Goal: Task Accomplishment & Management: Manage account settings

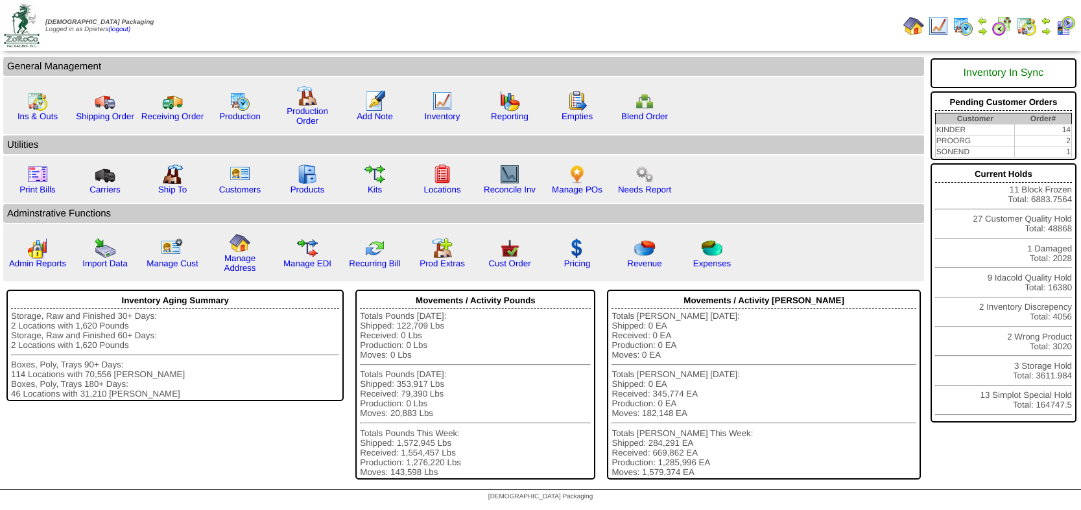
click at [982, 29] on img at bounding box center [982, 31] width 10 height 10
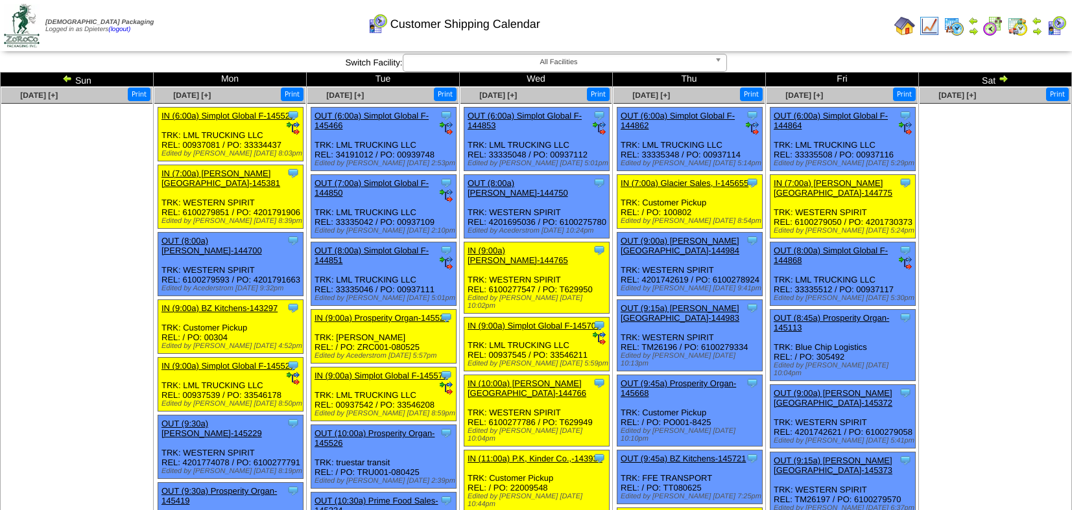
click at [1036, 28] on img at bounding box center [1037, 31] width 10 height 10
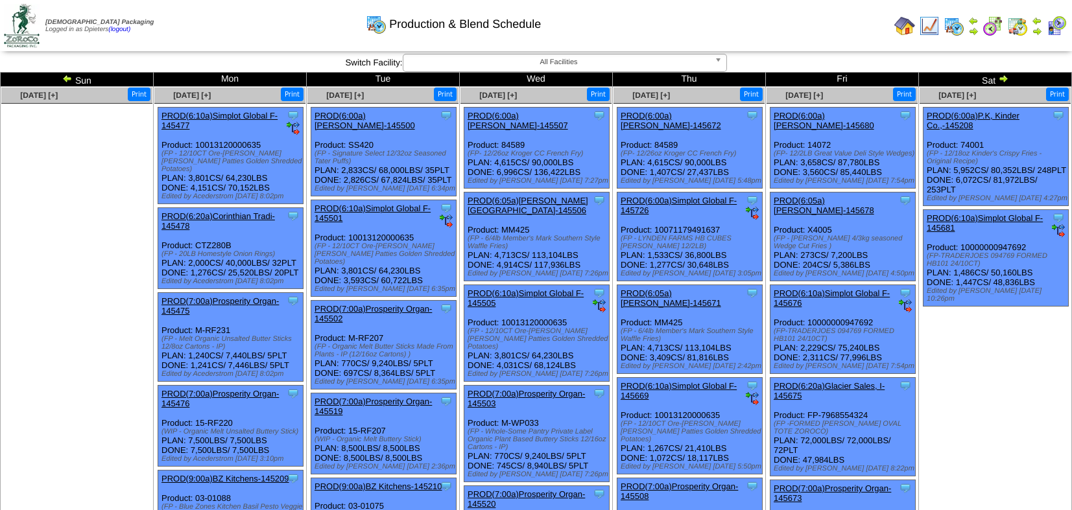
click at [1004, 77] on img at bounding box center [1003, 78] width 10 height 10
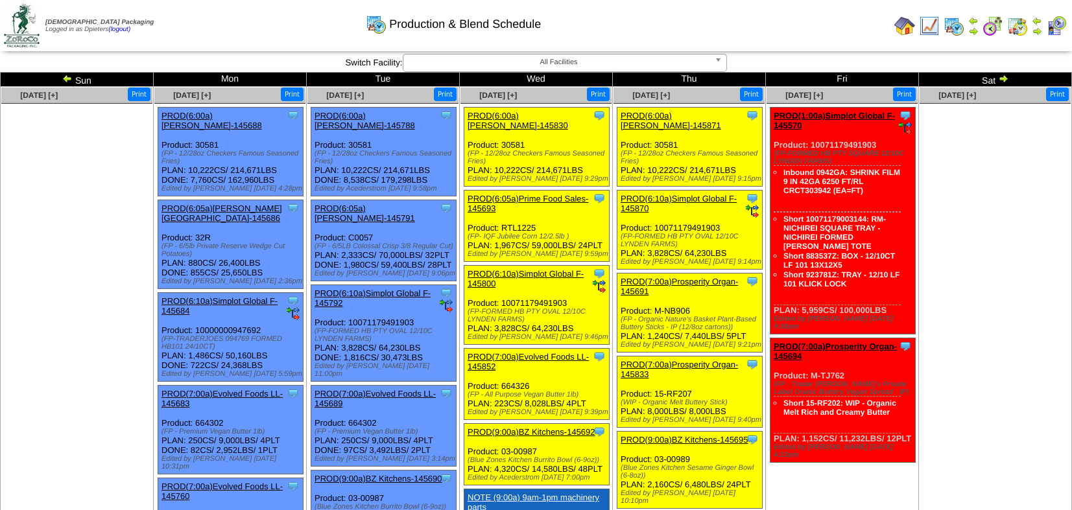
click at [1037, 34] on img at bounding box center [1037, 31] width 10 height 10
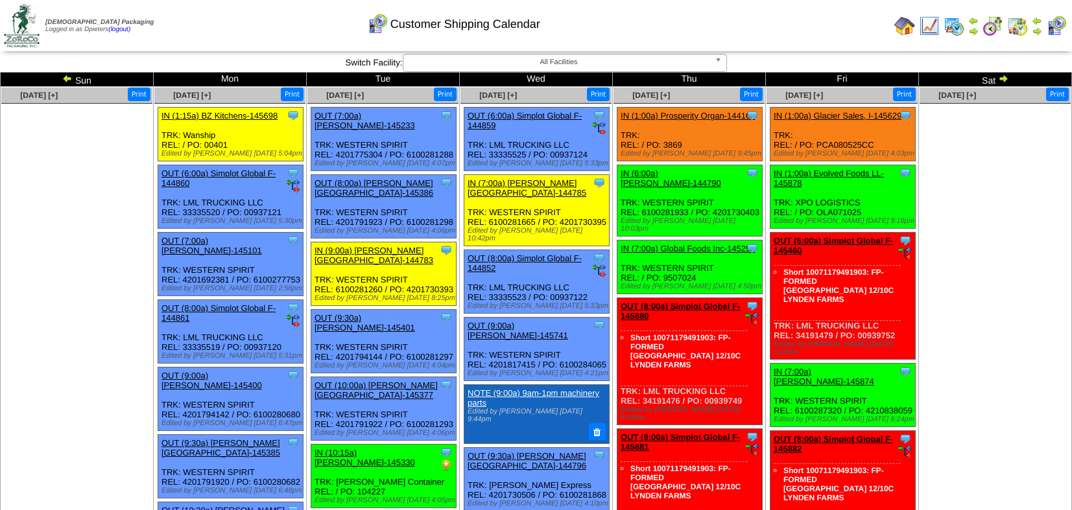
click at [702, 113] on link "IN (1:00a) Prosperity Organ-144167" at bounding box center [688, 116] width 134 height 10
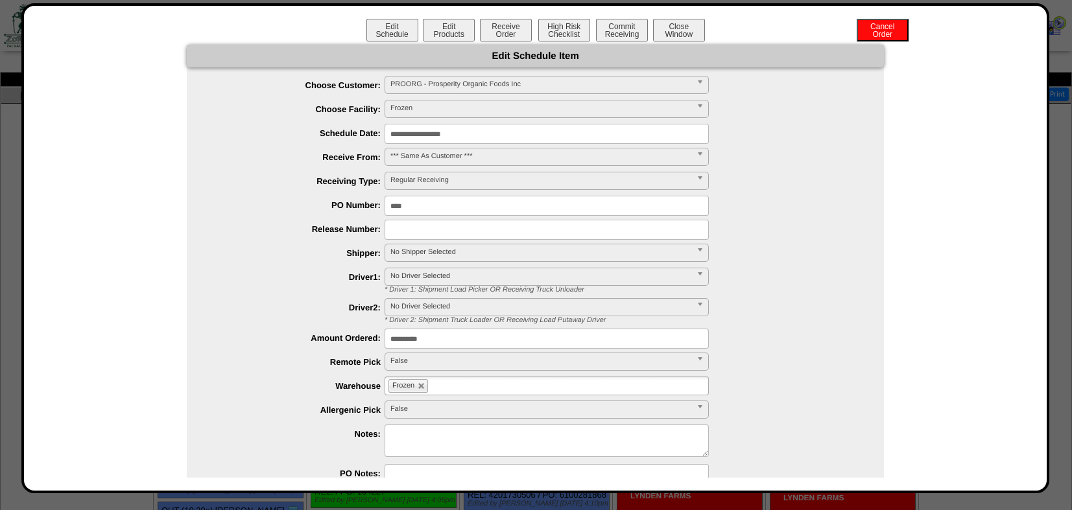
click at [431, 133] on input "**********" at bounding box center [547, 134] width 324 height 20
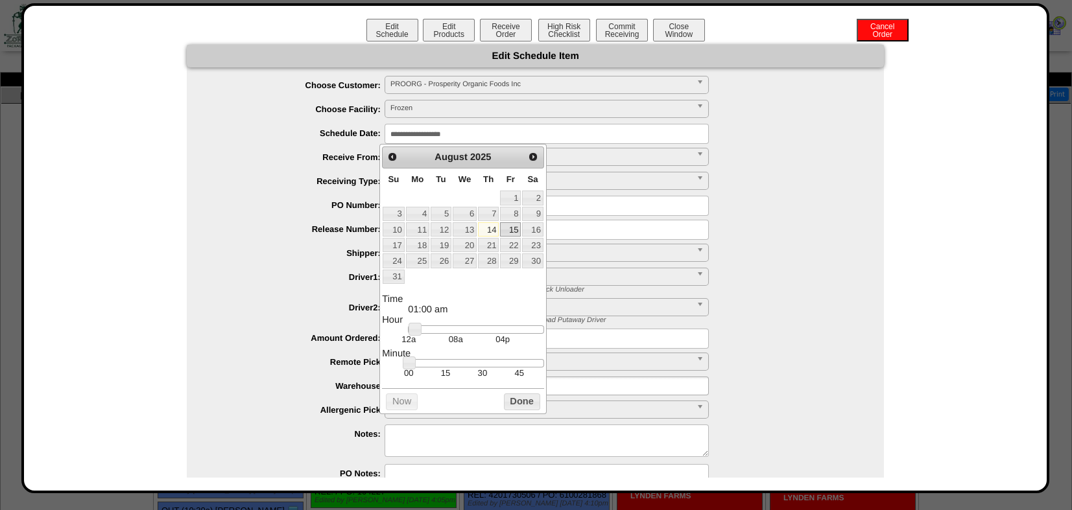
click at [505, 227] on link "15" at bounding box center [510, 229] width 21 height 14
type input "**********"
click at [532, 405] on button "Done" at bounding box center [522, 402] width 36 height 16
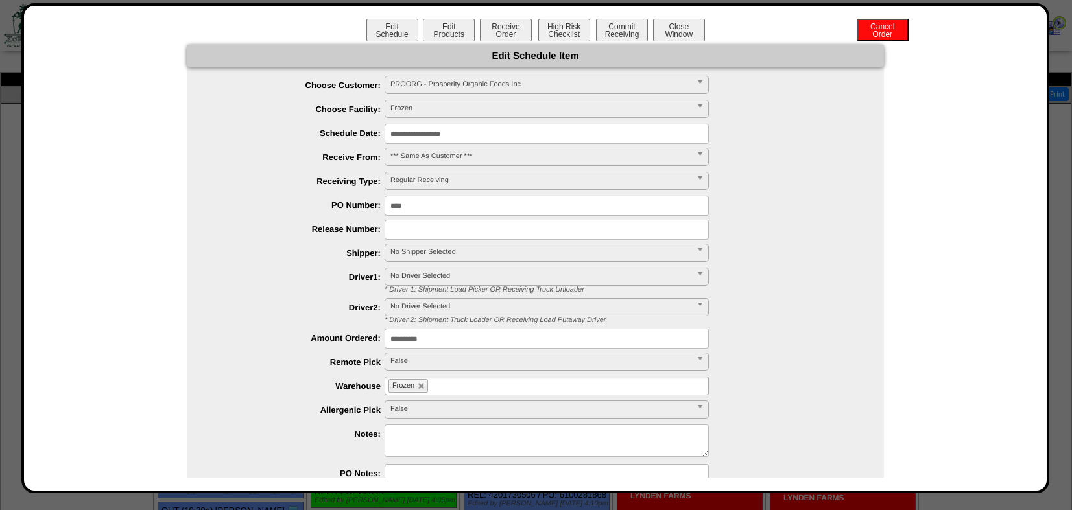
scroll to position [72, 0]
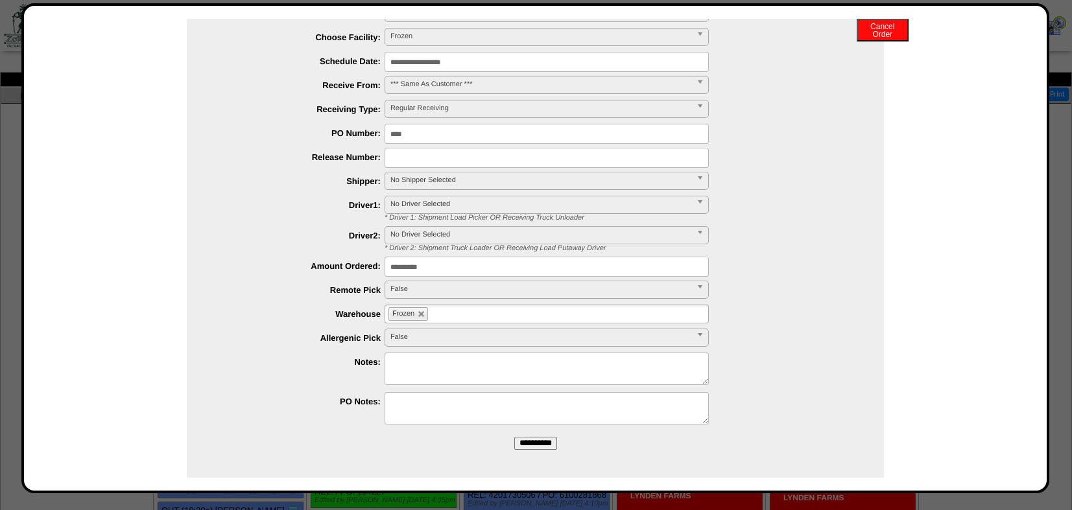
click at [540, 442] on input "**********" at bounding box center [535, 443] width 43 height 13
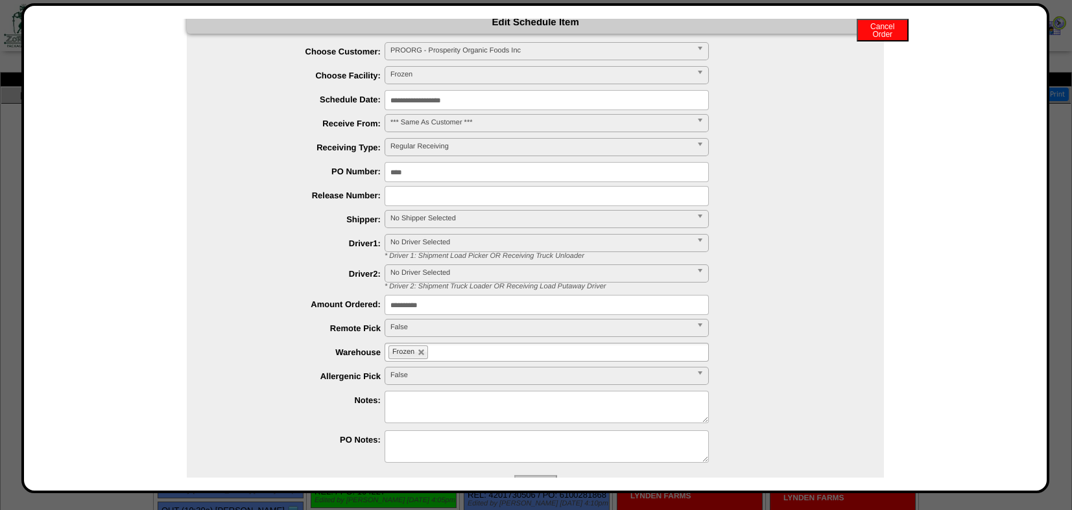
scroll to position [0, 0]
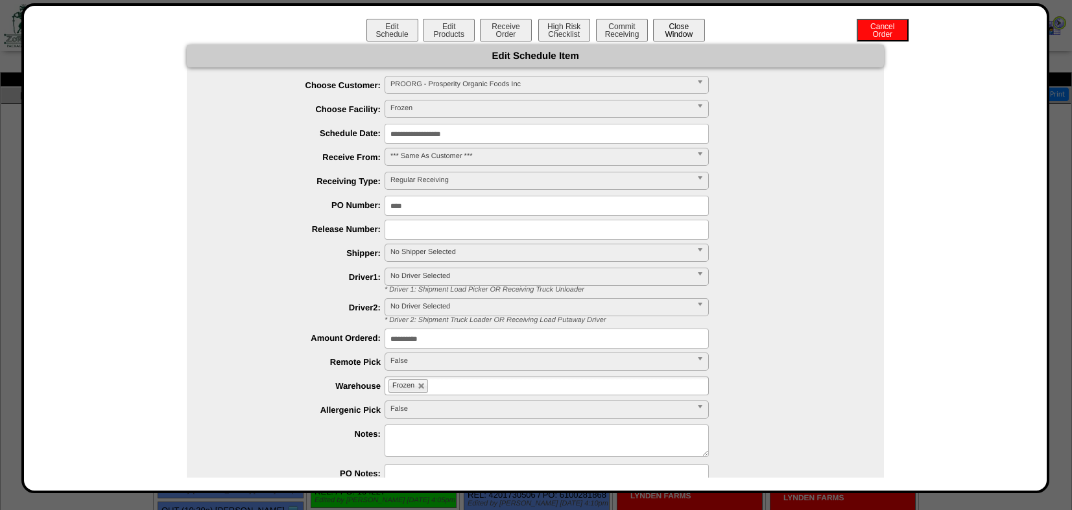
click at [681, 29] on button "Close Window" at bounding box center [679, 30] width 52 height 23
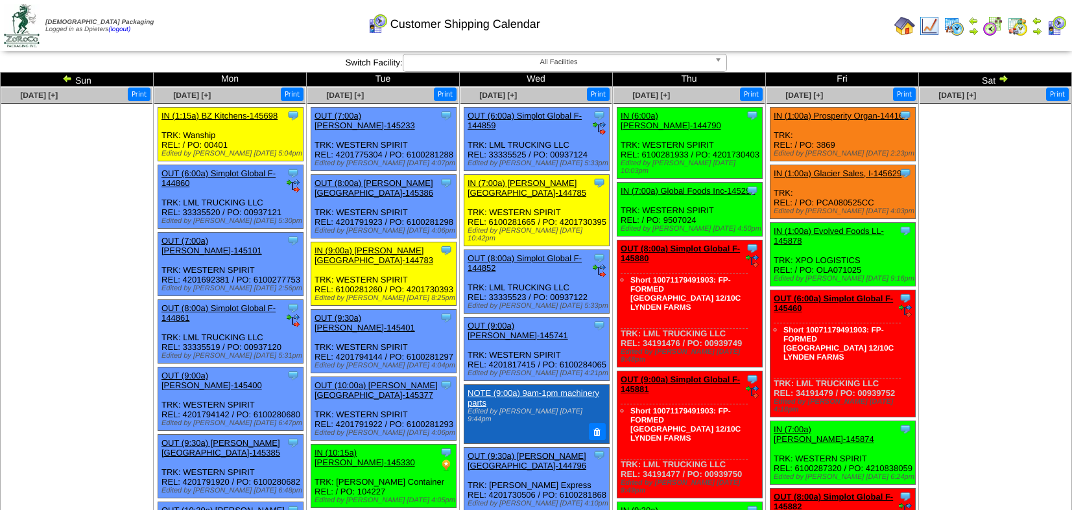
click at [907, 24] on img at bounding box center [904, 26] width 21 height 21
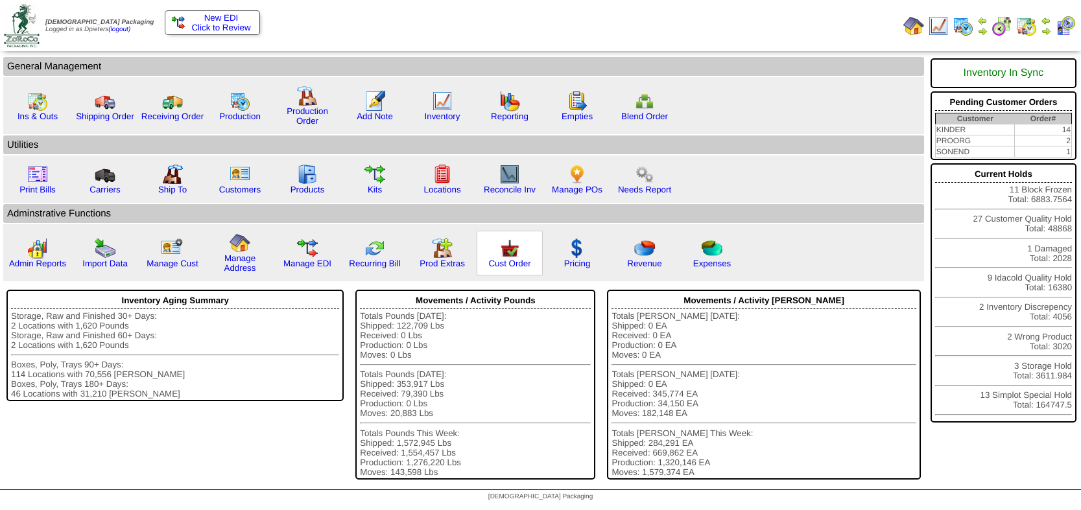
click at [508, 250] on img at bounding box center [509, 248] width 21 height 21
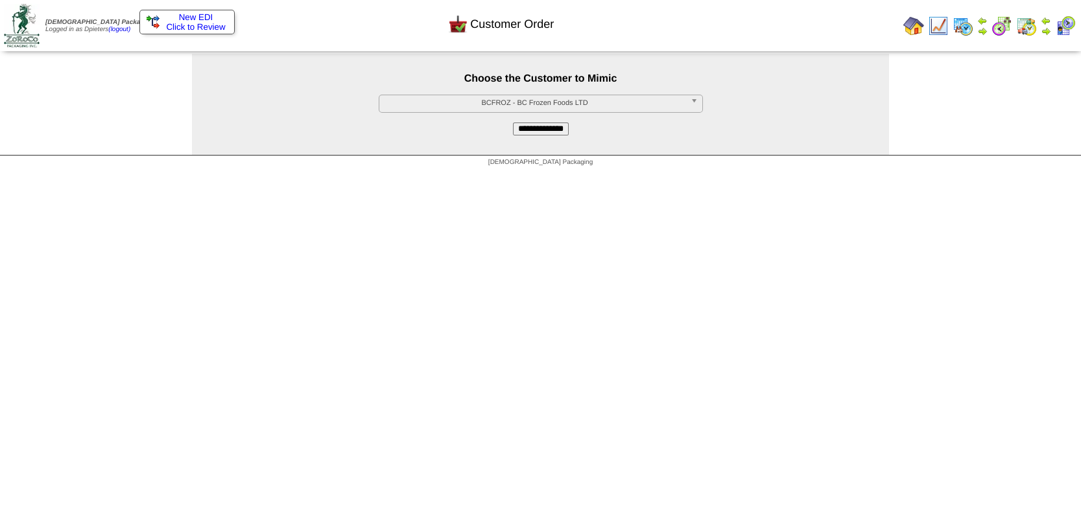
click at [468, 102] on span "BCFROZ - BC Frozen Foods LTD" at bounding box center [535, 103] width 301 height 16
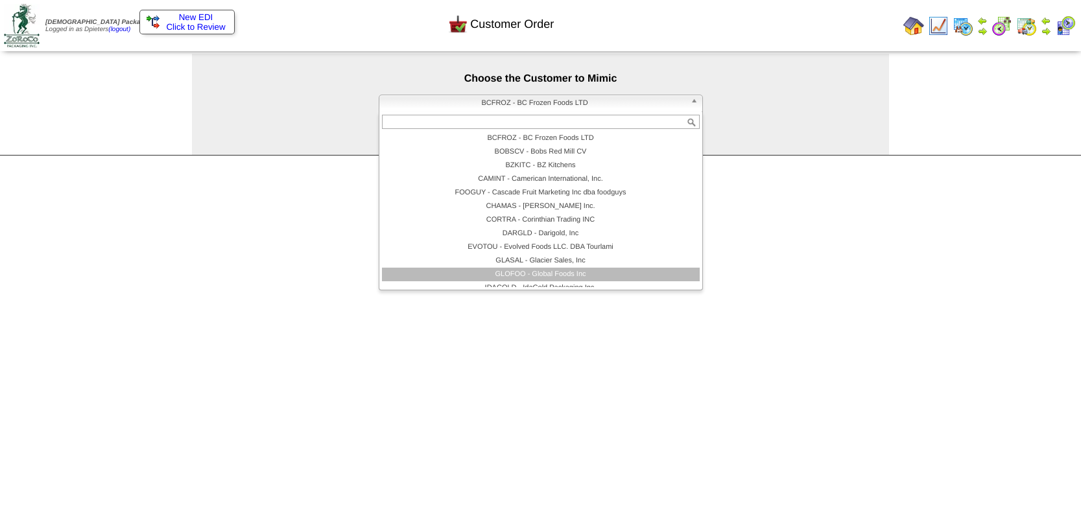
click at [488, 272] on li "GLOFOO - Global Foods Inc" at bounding box center [541, 275] width 318 height 14
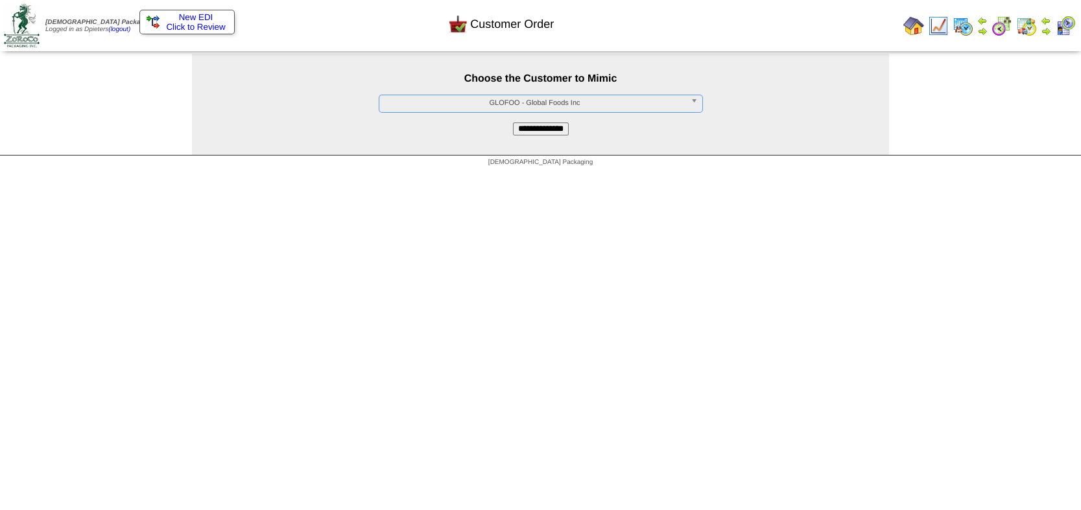
click at [525, 133] on input "**********" at bounding box center [541, 129] width 56 height 13
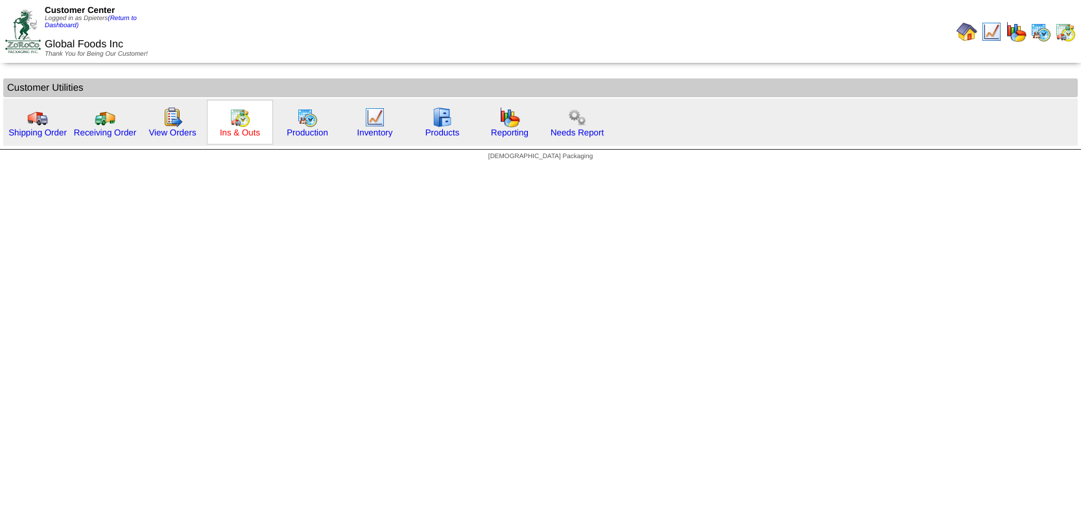
click at [245, 129] on link "Ins & Outs" at bounding box center [240, 133] width 40 height 10
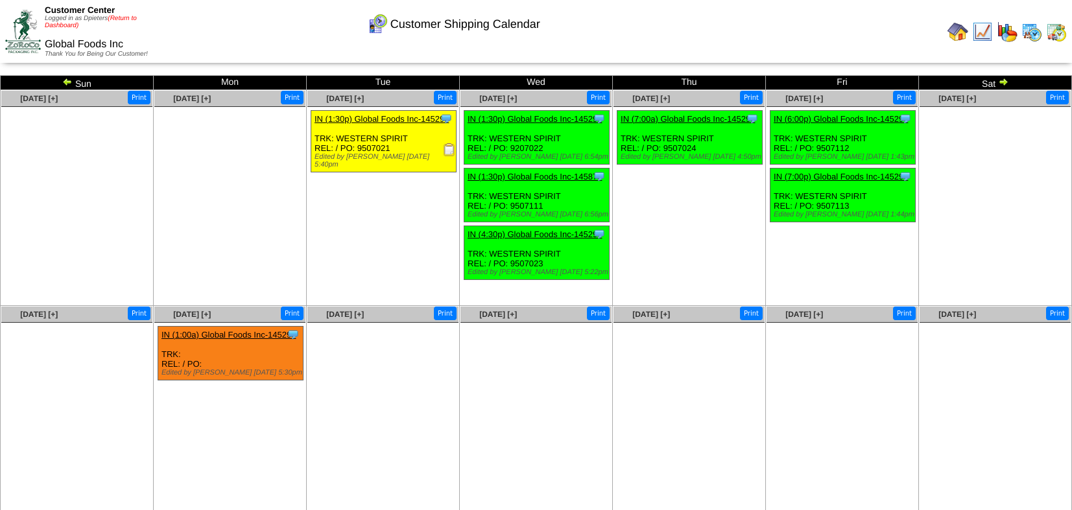
click at [112, 15] on link "(Return to Dashboard)" at bounding box center [91, 22] width 92 height 14
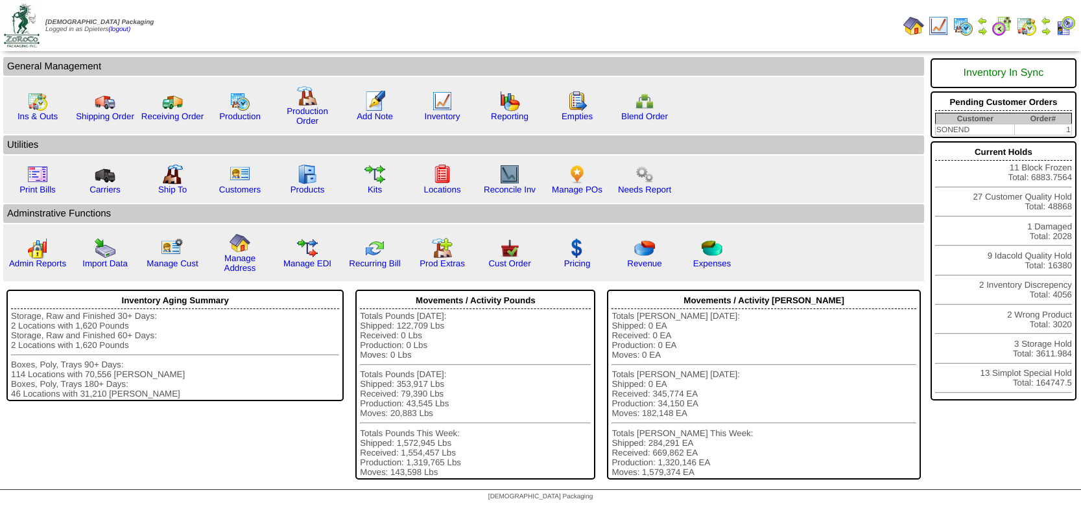
click at [1045, 38] on table at bounding box center [990, 26] width 178 height 26
click at [1045, 36] on img at bounding box center [1046, 31] width 10 height 10
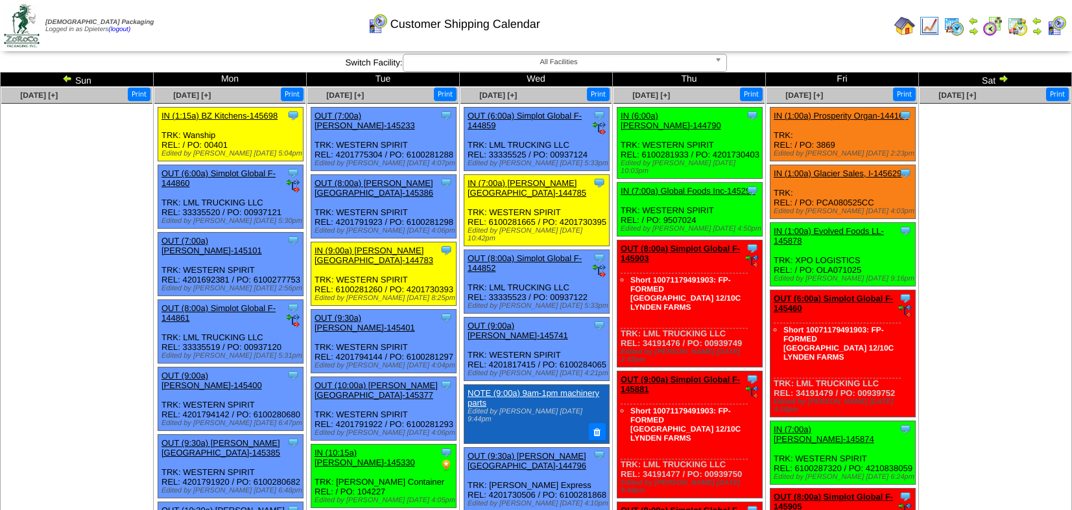
click at [58, 268] on ul at bounding box center [76, 201] width 151 height 195
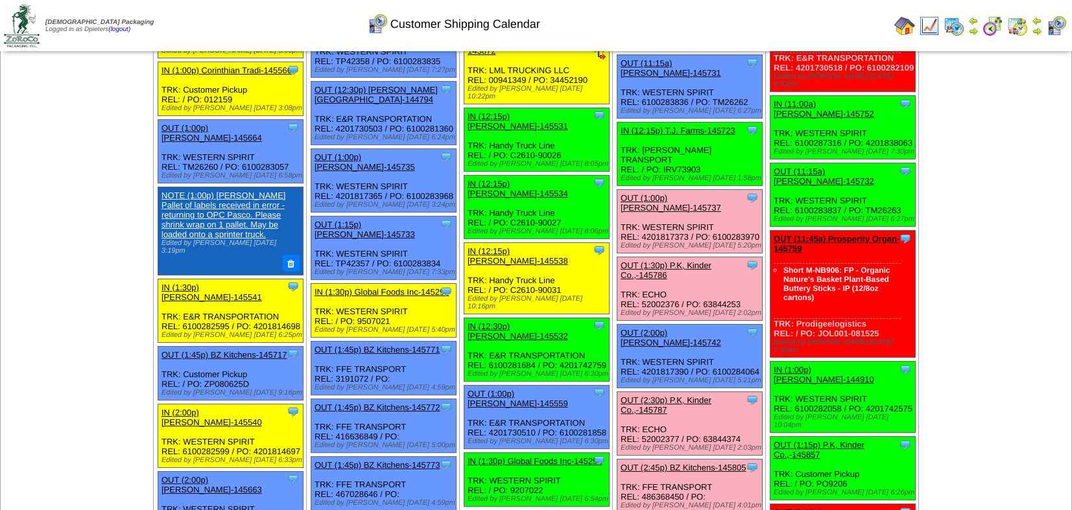
scroll to position [844, 0]
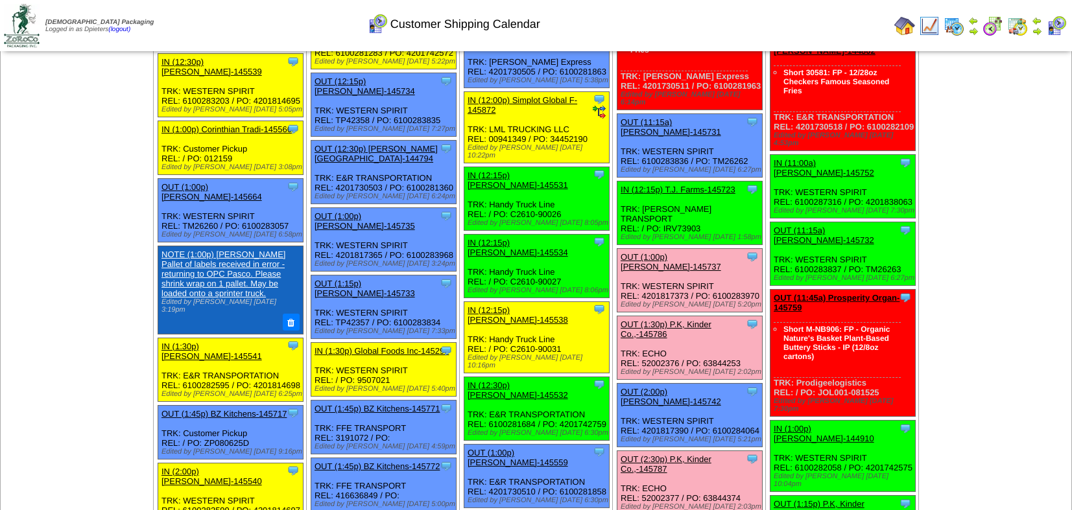
click at [975, 271] on td "[DATE] [+] Print" at bounding box center [995, 436] width 153 height 2387
click at [965, 174] on td "[DATE] [+] Print" at bounding box center [995, 436] width 153 height 2387
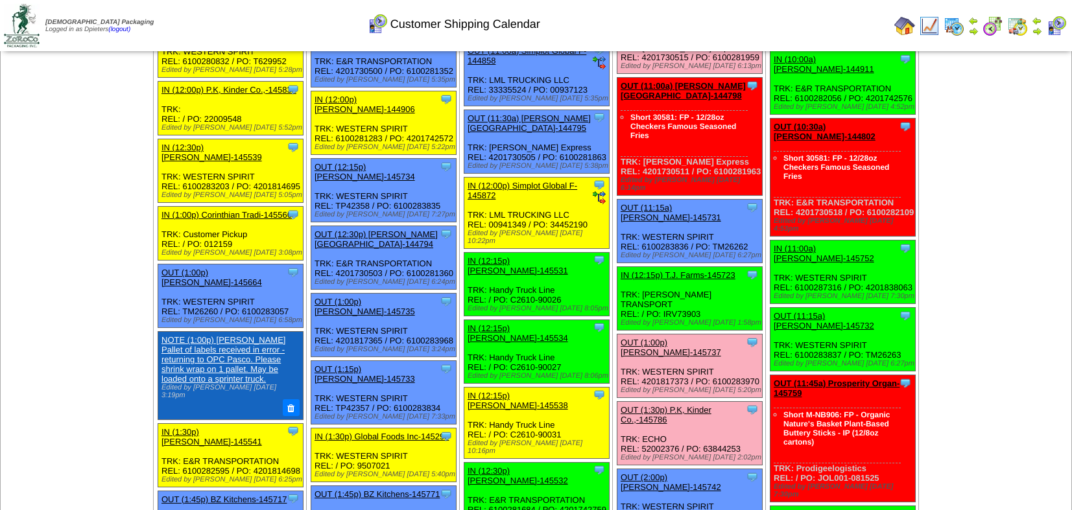
scroll to position [766, 0]
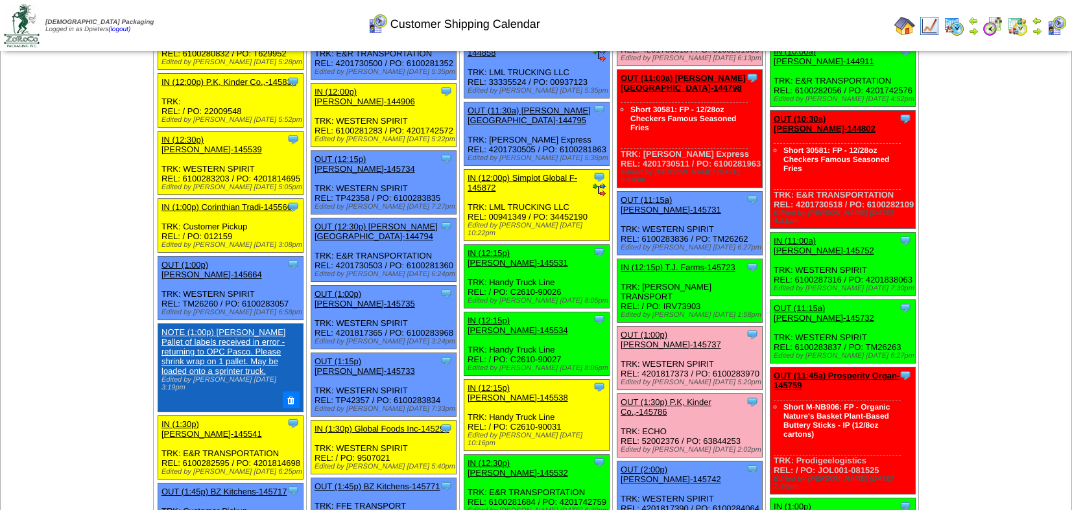
click at [959, 295] on td "[DATE] [+] Print" at bounding box center [995, 514] width 153 height 2387
click at [869, 371] on link "OUT (11:45a) Prosperity Organ-145759" at bounding box center [837, 380] width 126 height 19
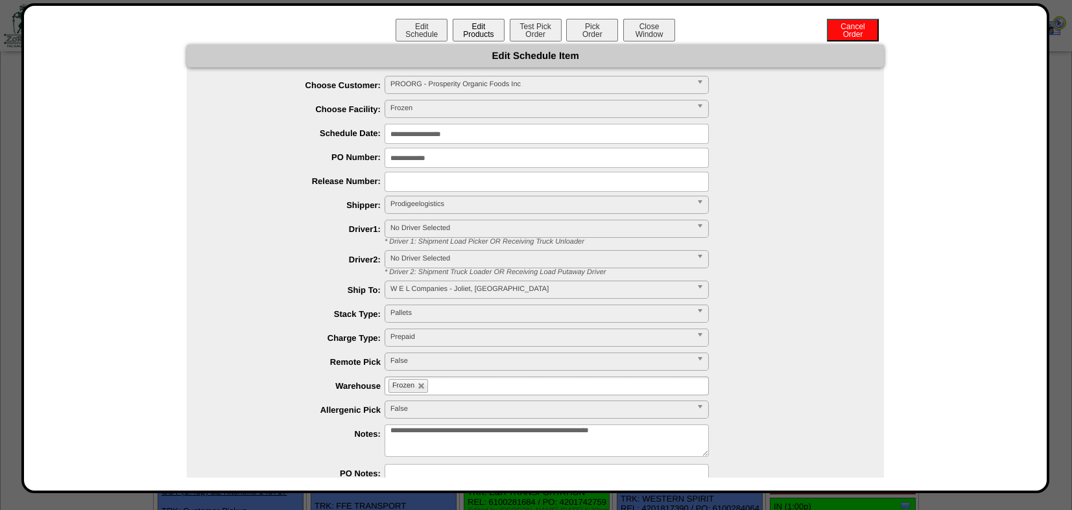
click at [457, 22] on button "Edit Products" at bounding box center [479, 30] width 52 height 23
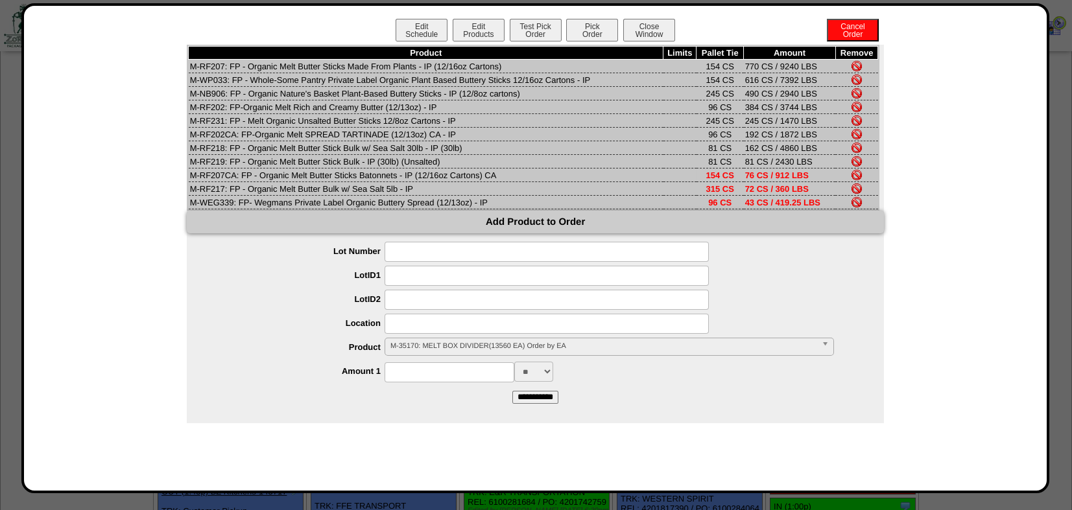
click at [855, 171] on img at bounding box center [856, 175] width 10 height 10
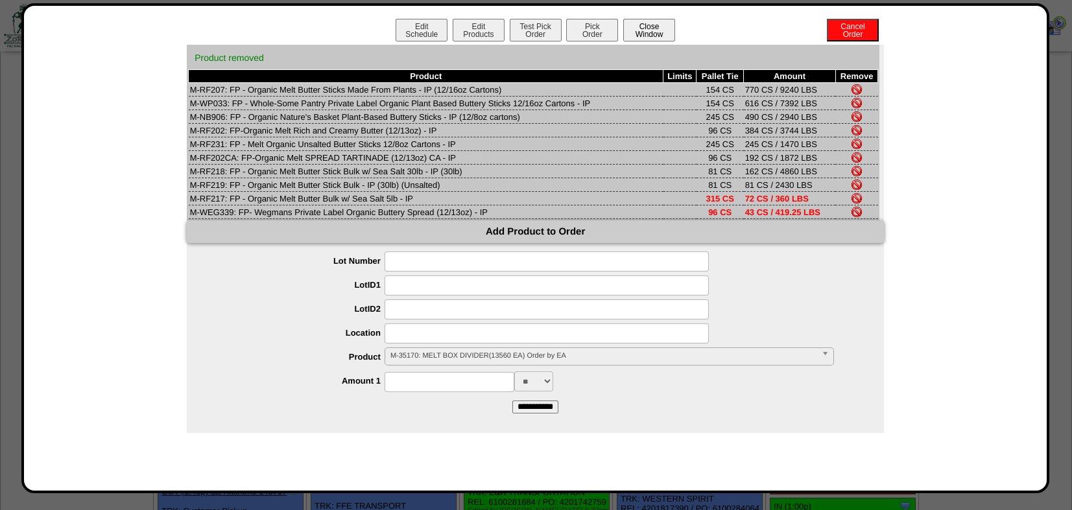
click at [652, 32] on button "Close Window" at bounding box center [649, 30] width 52 height 23
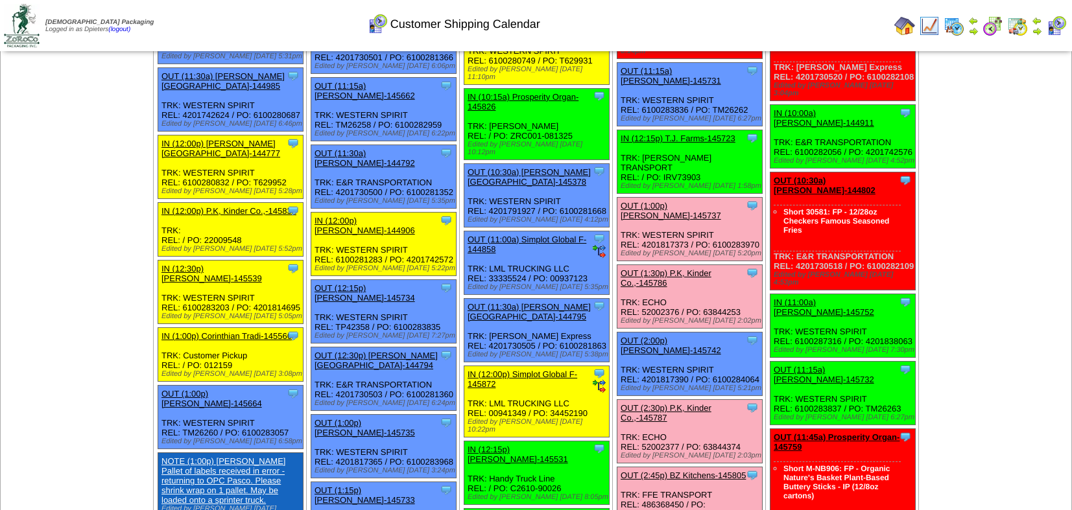
scroll to position [649, 0]
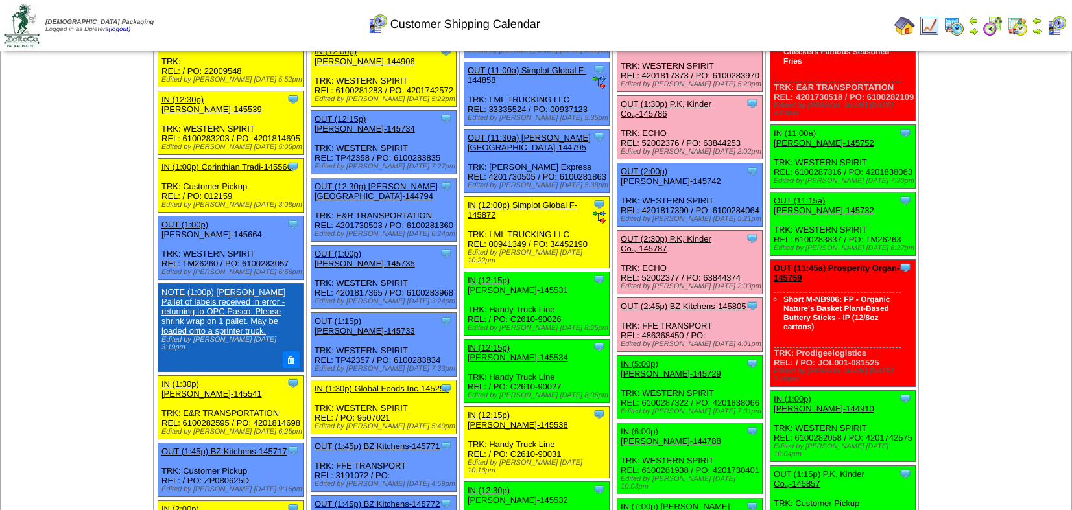
scroll to position [825, 0]
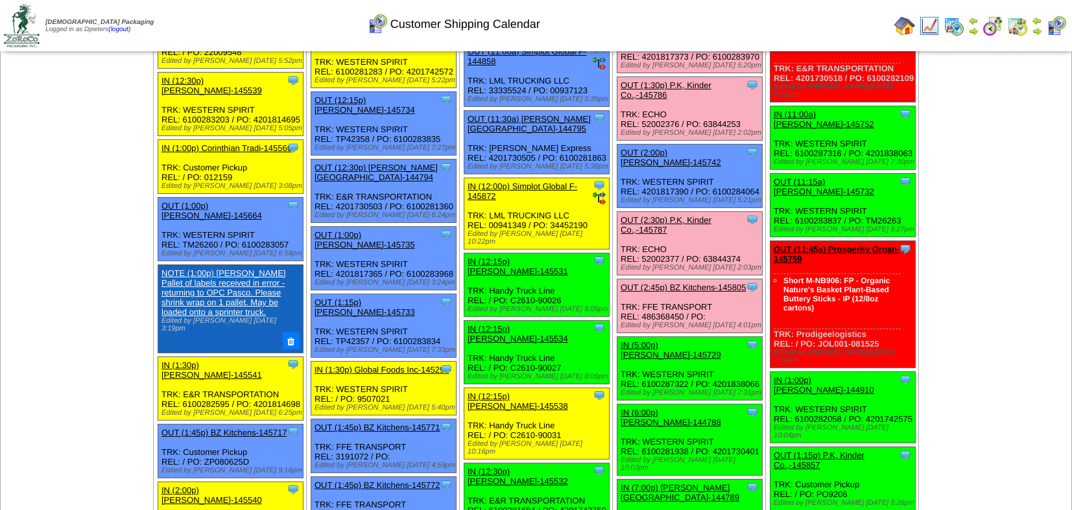
click at [1002, 206] on td "[DATE] [+] Print" at bounding box center [995, 455] width 153 height 2387
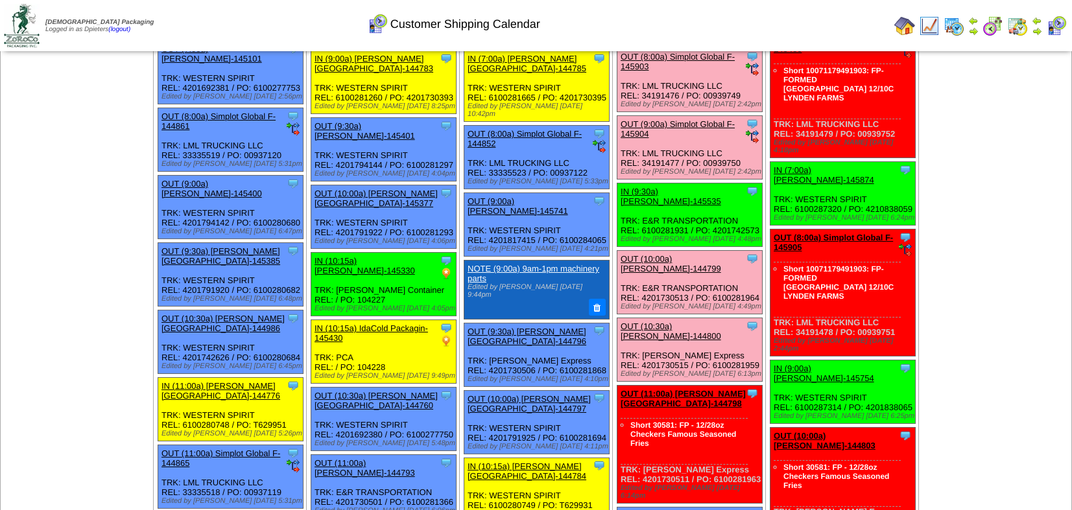
scroll to position [0, 0]
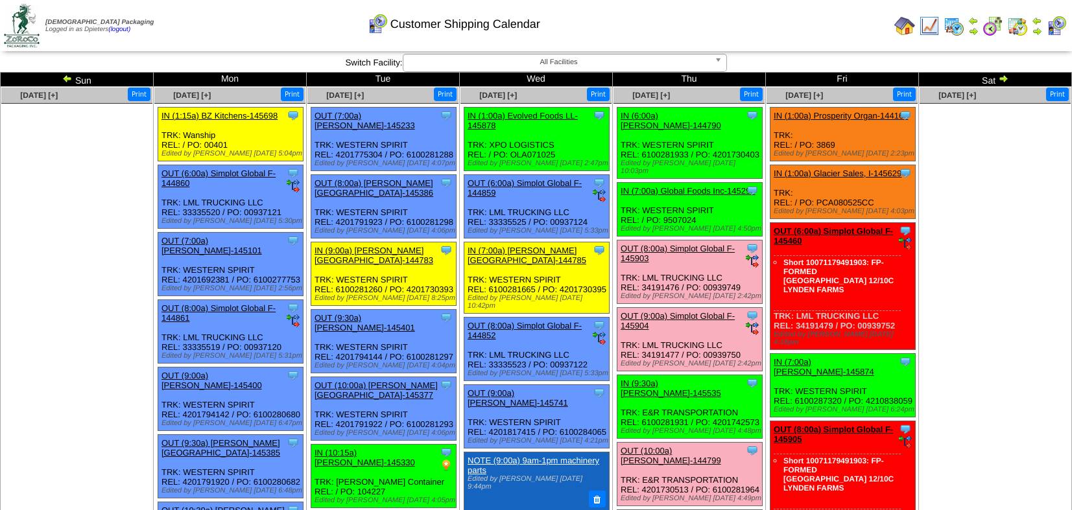
click at [824, 113] on link "IN (1:00a) Prosperity Organ-144167" at bounding box center [841, 116] width 134 height 10
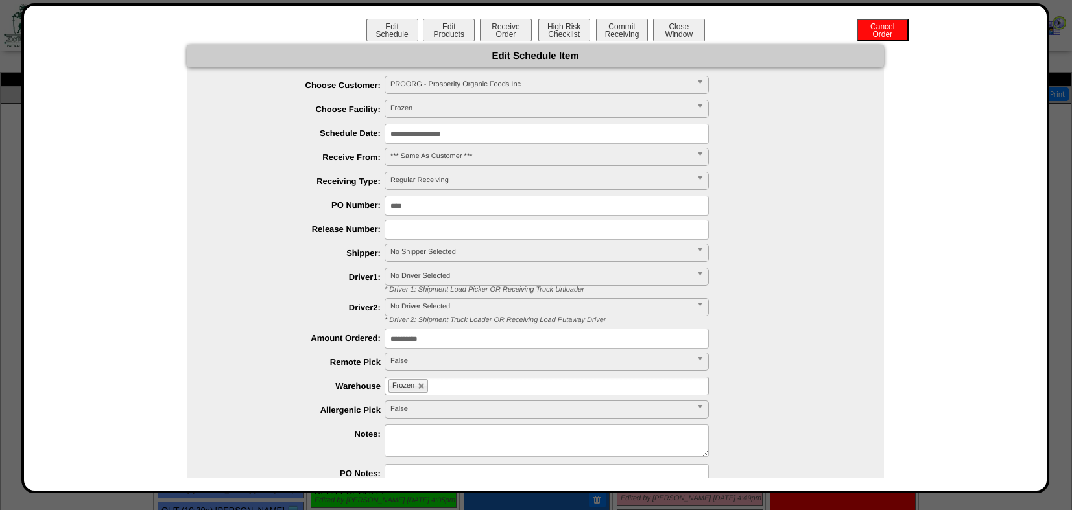
click at [436, 136] on input "**********" at bounding box center [547, 134] width 324 height 20
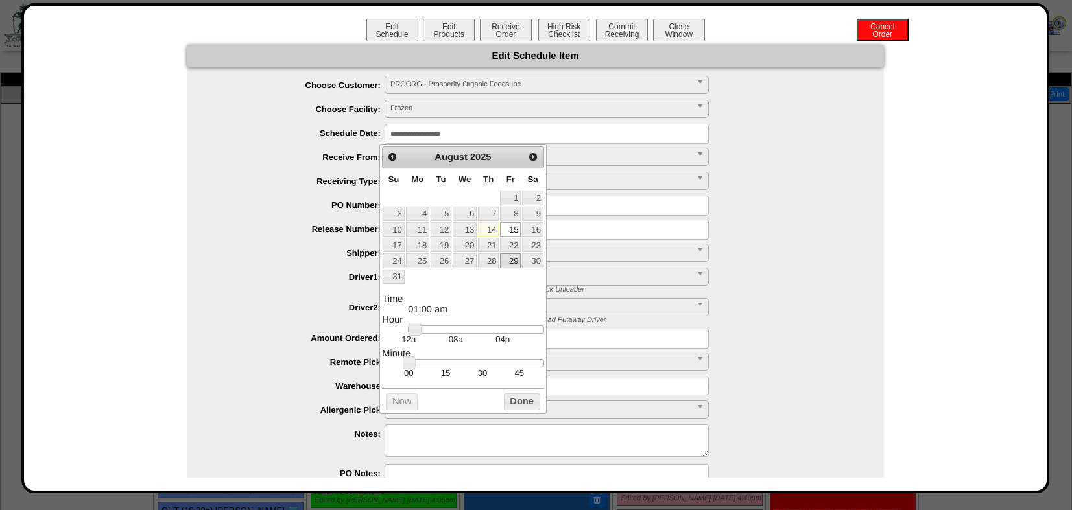
click at [505, 257] on link "29" at bounding box center [510, 261] width 21 height 14
type input "**********"
click at [519, 402] on button "Done" at bounding box center [522, 402] width 36 height 16
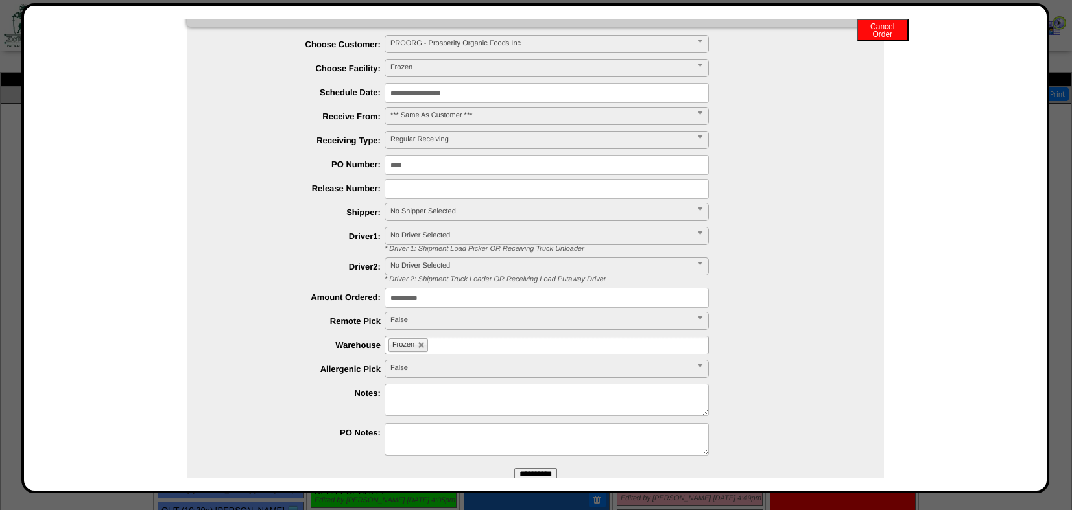
scroll to position [72, 0]
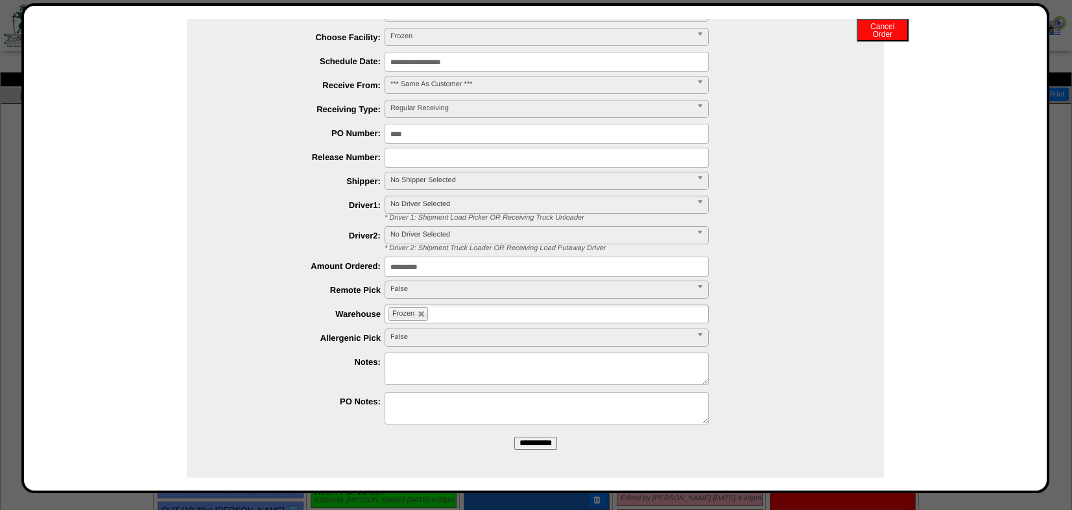
click at [537, 443] on input "**********" at bounding box center [535, 443] width 43 height 13
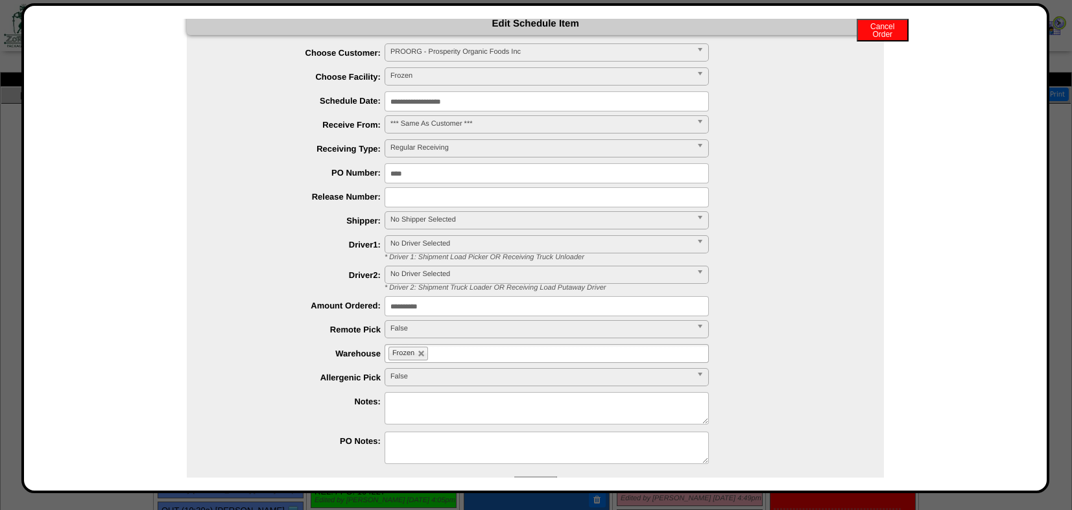
scroll to position [0, 0]
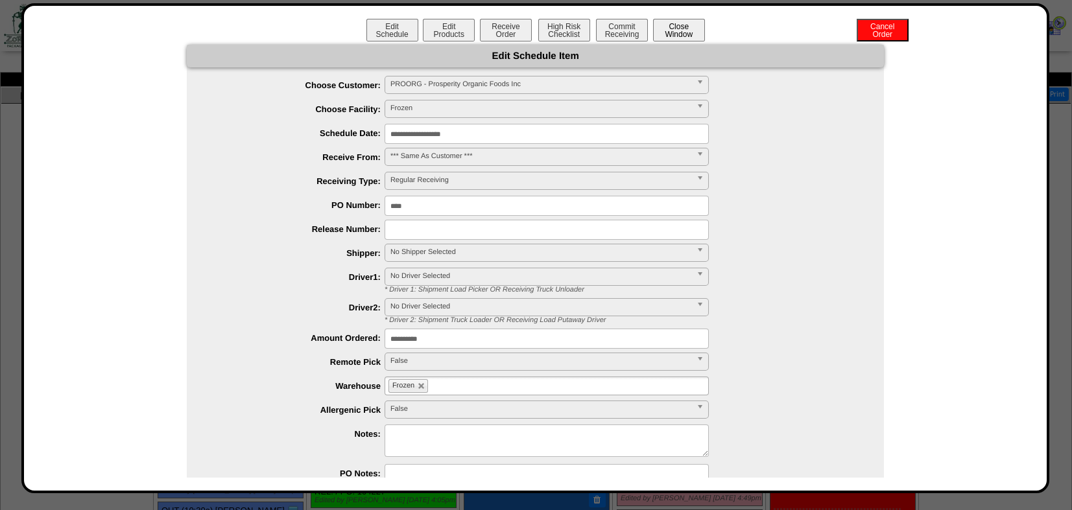
click at [671, 30] on button "Close Window" at bounding box center [679, 30] width 52 height 23
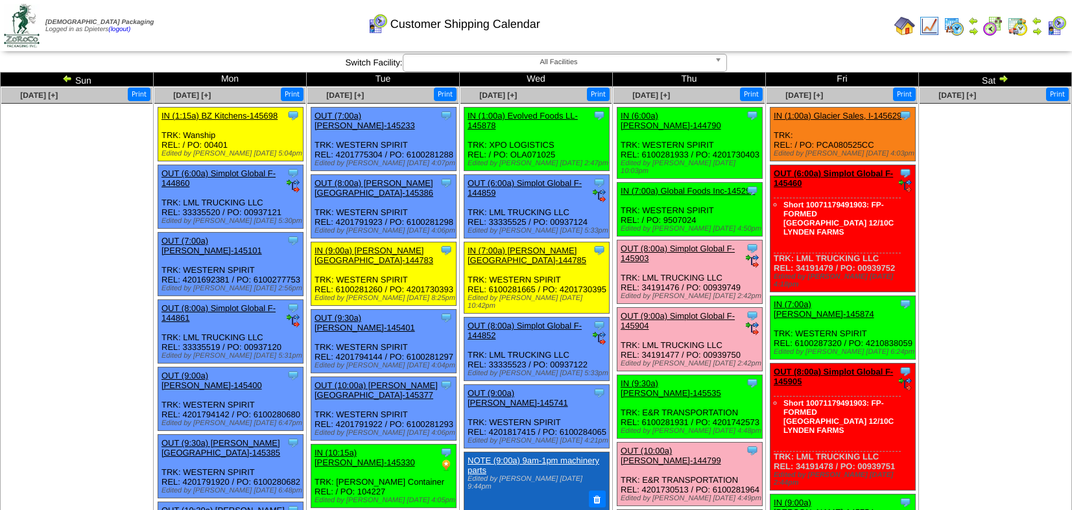
click at [985, 221] on ul at bounding box center [995, 201] width 151 height 195
click at [965, 225] on ul at bounding box center [995, 201] width 151 height 195
